Goal: Task Accomplishment & Management: Manage account settings

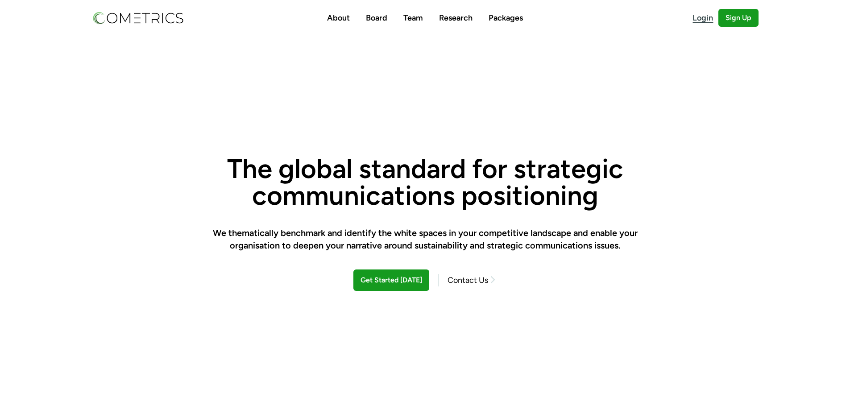
click at [697, 19] on link "Login" at bounding box center [706, 18] width 26 height 12
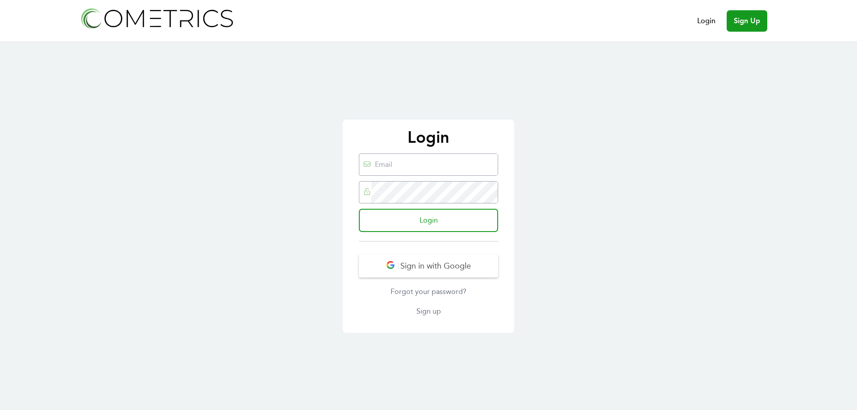
click at [388, 163] on input "email" at bounding box center [434, 164] width 126 height 21
type input "[EMAIL_ADDRESS][DOMAIN_NAME]"
click at [433, 220] on input "Login" at bounding box center [428, 220] width 139 height 23
